Goal: Task Accomplishment & Management: Manage account settings

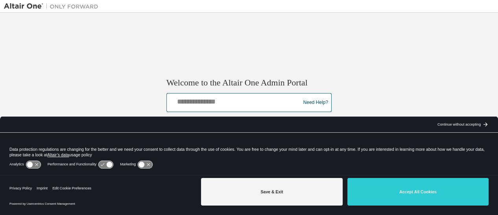
drag, startPoint x: 197, startPoint y: 101, endPoint x: 205, endPoint y: 104, distance: 8.3
click at [197, 101] on input "text" at bounding box center [235, 100] width 130 height 11
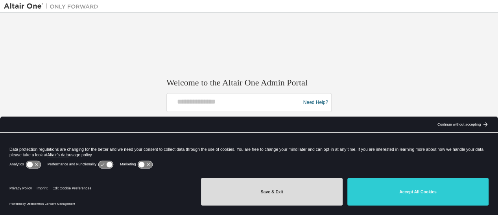
drag, startPoint x: 299, startPoint y: 191, endPoint x: 295, endPoint y: 169, distance: 22.7
click at [299, 191] on button "Save & Exit" at bounding box center [271, 192] width 141 height 28
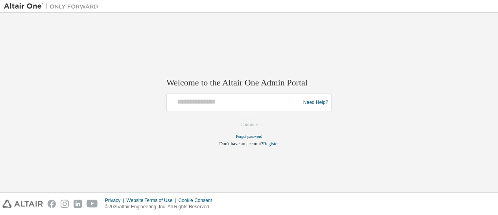
drag, startPoint x: 241, startPoint y: 107, endPoint x: 236, endPoint y: 99, distance: 8.8
click at [236, 100] on div at bounding box center [235, 102] width 130 height 15
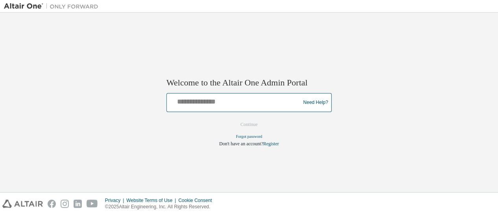
click at [235, 99] on input "text" at bounding box center [235, 100] width 130 height 11
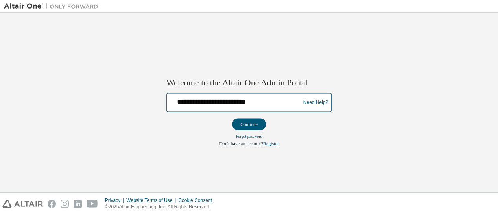
type input "**********"
click at [232, 119] on button "Continue" at bounding box center [249, 125] width 34 height 12
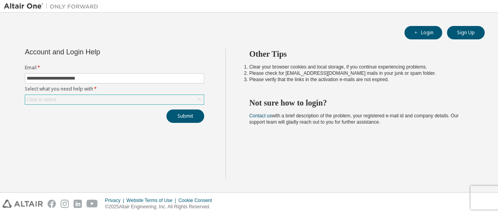
click at [83, 103] on div "Click to select" at bounding box center [114, 99] width 179 height 9
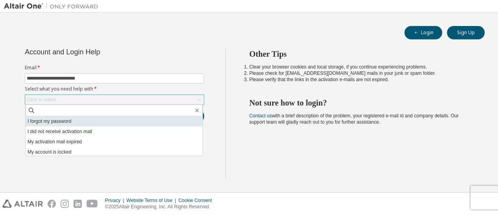
click at [69, 122] on li "I forgot my password" at bounding box center [114, 121] width 177 height 10
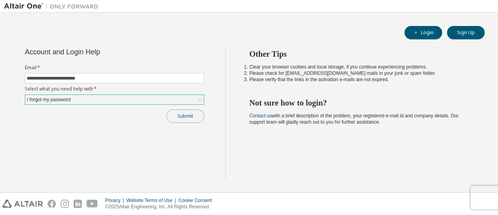
click at [202, 117] on button "Submit" at bounding box center [186, 115] width 38 height 13
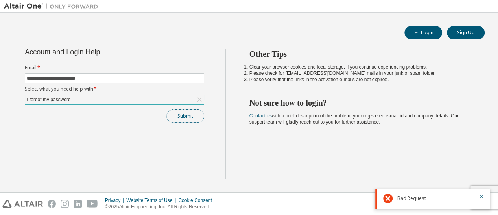
click at [191, 117] on button "Submit" at bounding box center [186, 115] width 38 height 13
click at [191, 117] on div "Submit" at bounding box center [115, 115] width 180 height 13
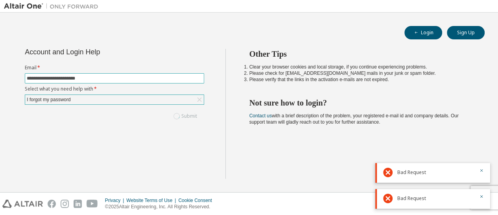
click at [111, 76] on input "**********" at bounding box center [115, 78] width 176 height 6
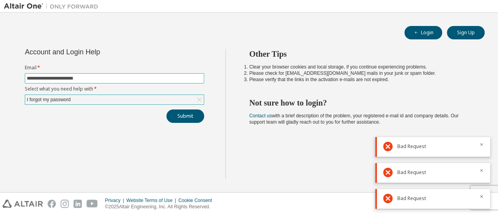
type input "**********"
click at [193, 119] on button "Submit" at bounding box center [186, 115] width 38 height 13
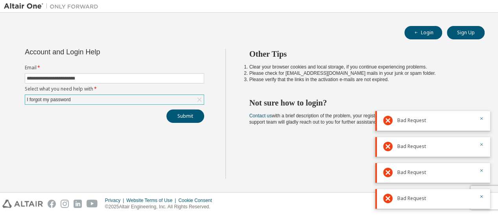
click at [410, 122] on span "Bad Request" at bounding box center [412, 120] width 29 height 6
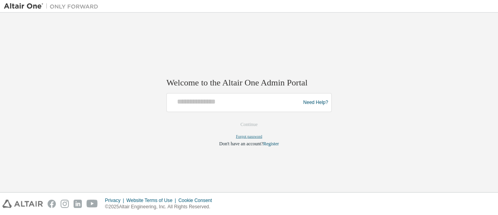
click at [248, 138] on link "Forgot password" at bounding box center [249, 136] width 26 height 4
click at [255, 135] on link "Forgot password" at bounding box center [249, 136] width 26 height 4
click at [256, 135] on link "Forgot password" at bounding box center [249, 136] width 26 height 4
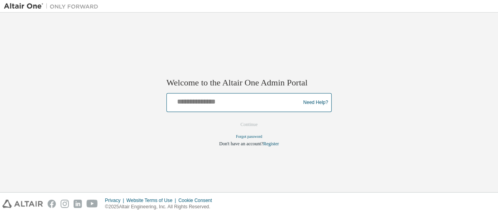
click at [230, 104] on input "text" at bounding box center [235, 100] width 130 height 11
type input "**********"
click at [232, 119] on button "Continue" at bounding box center [249, 125] width 34 height 12
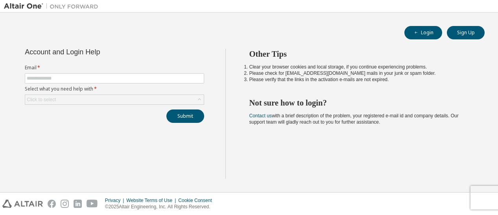
click at [105, 84] on form "Email * Select what you need help with * Click to select" at bounding box center [115, 85] width 180 height 40
click at [105, 78] on input "text" at bounding box center [115, 78] width 176 height 6
type input "**********"
click at [94, 98] on div "Click to select" at bounding box center [114, 99] width 179 height 9
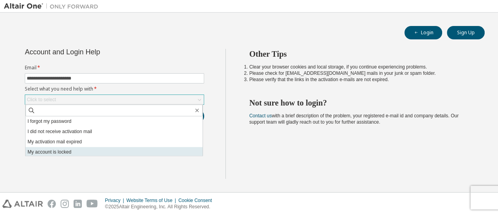
click at [80, 150] on li "My account is locked" at bounding box center [114, 152] width 177 height 10
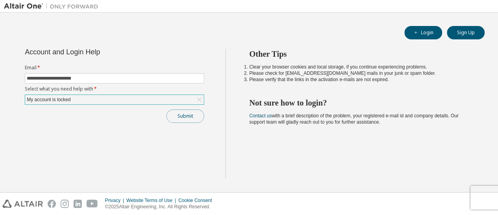
click at [192, 117] on button "Submit" at bounding box center [186, 115] width 38 height 13
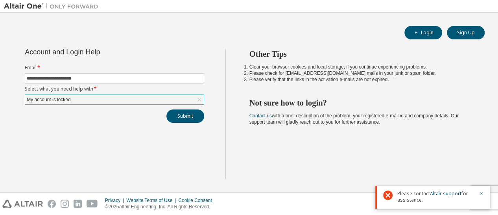
click at [480, 191] on icon "button" at bounding box center [482, 193] width 5 height 5
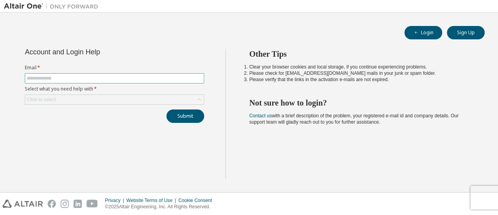
drag, startPoint x: 0, startPoint y: 0, endPoint x: 124, endPoint y: 78, distance: 146.3
click at [124, 78] on input "text" at bounding box center [115, 78] width 176 height 6
